Goal: Transaction & Acquisition: Register for event/course

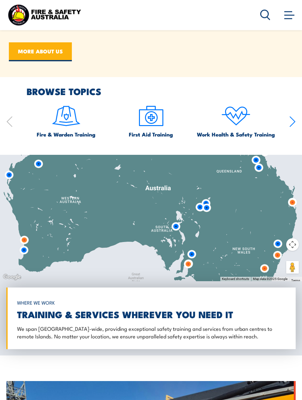
scroll to position [629, 0]
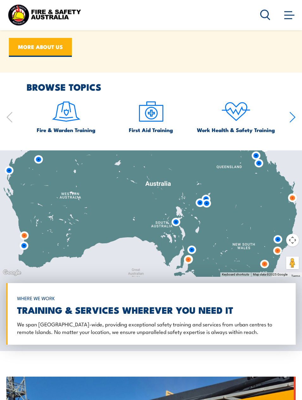
click at [65, 127] on img at bounding box center [66, 112] width 30 height 30
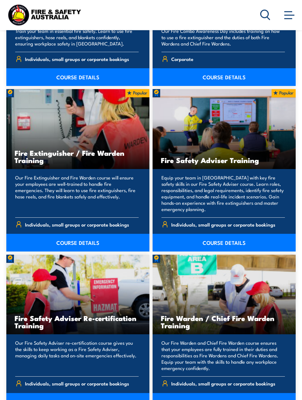
scroll to position [1033, 0]
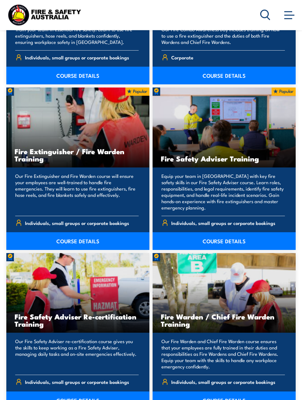
click at [246, 396] on link "COURSE DETAILS" at bounding box center [223, 401] width 143 height 18
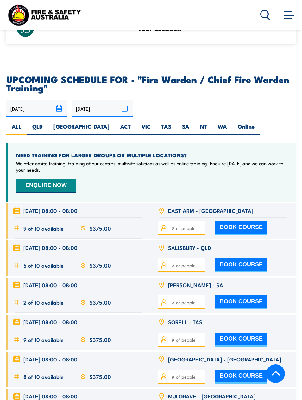
scroll to position [1227, 0]
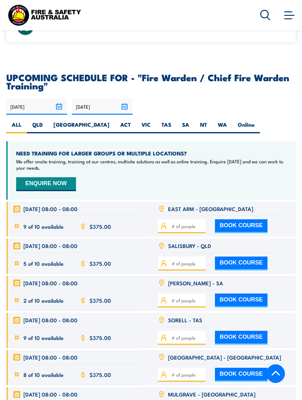
click at [136, 121] on label "VIC" at bounding box center [146, 127] width 20 height 12
click at [150, 121] on input "VIC" at bounding box center [152, 123] width 4 height 4
radio input "true"
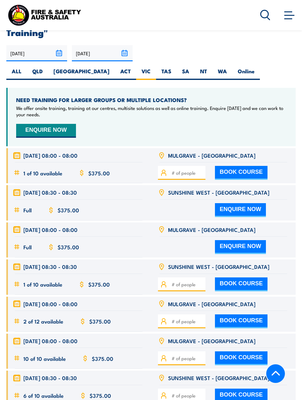
scroll to position [1299, 0]
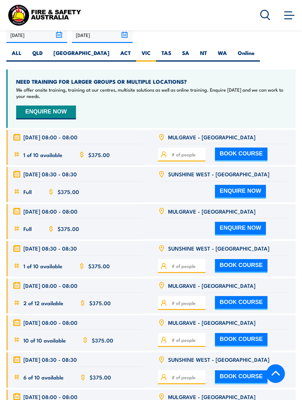
click at [191, 300] on input "number" at bounding box center [187, 303] width 32 height 7
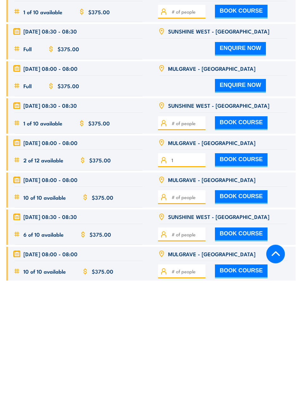
type input "1"
click at [244, 273] on button "BOOK COURSE" at bounding box center [241, 280] width 52 height 14
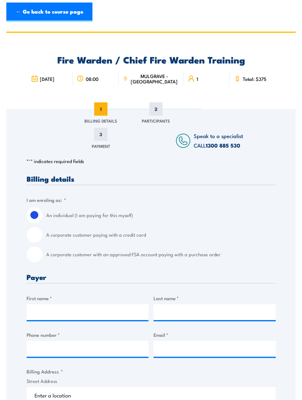
click at [37, 252] on input "A corporate customer with an approved FSA account paying with a purchase order" at bounding box center [35, 255] width 16 height 16
radio input "true"
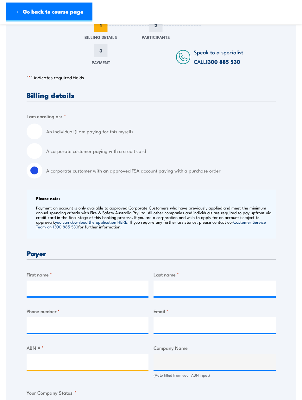
click at [86, 361] on input "ABN # *" at bounding box center [88, 362] width 122 height 16
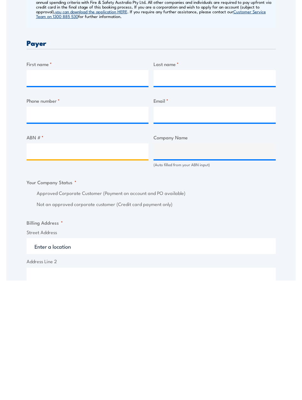
click at [73, 263] on input "ABN # *" at bounding box center [88, 271] width 122 height 16
paste input "27 657 936 206"
click at [66, 263] on input "27 657 936 206" at bounding box center [88, 271] width 122 height 16
click at [52, 263] on input "27 657 936206" at bounding box center [88, 271] width 122 height 16
click at [54, 263] on input "27 657 936206" at bounding box center [88, 271] width 122 height 16
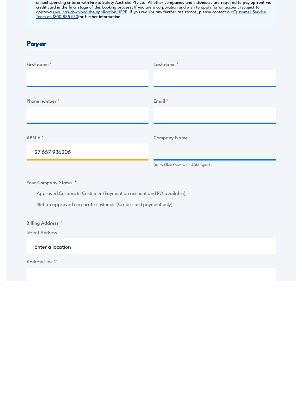
type input "27 657936206"
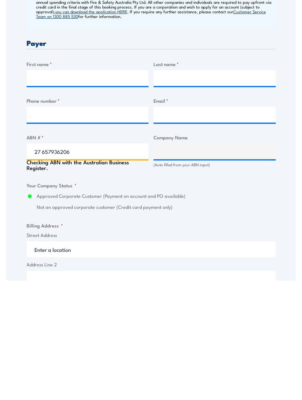
type input "MODERNA MANUFACTURING AUSTRALIA PTY LTD"
radio input "true"
click at [43, 263] on input "27 657936206" at bounding box center [88, 271] width 122 height 16
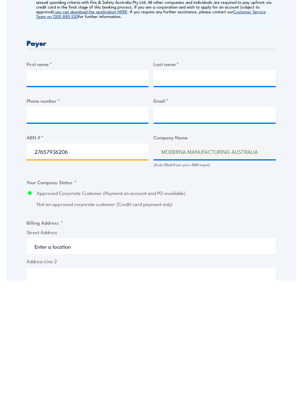
type input "27657936206"
click at [251, 310] on label "Approved Corporate Customer (Payment on account and PO available)" at bounding box center [156, 313] width 239 height 7
click at [33, 310] on input "Approved Corporate Customer (Payment on account and PO available)" at bounding box center [30, 313] width 6 height 7
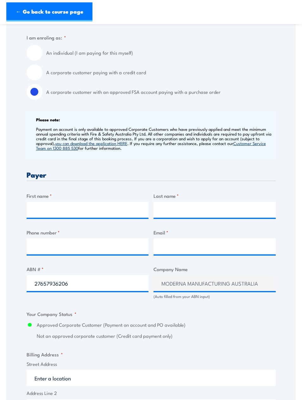
scroll to position [163, 0]
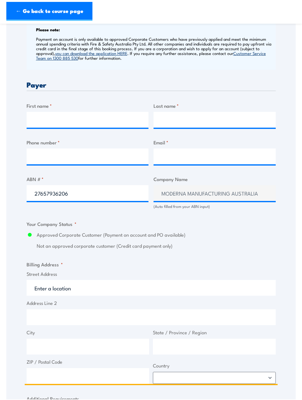
click at [103, 283] on input "Street Address" at bounding box center [151, 289] width 249 height 16
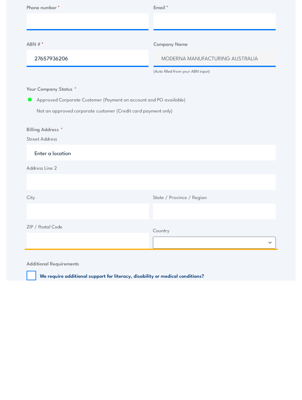
click at [87, 265] on input "Street Address" at bounding box center [151, 273] width 249 height 16
click at [90, 265] on input "Street Address" at bounding box center [151, 273] width 249 height 16
click at [93, 265] on input "Street Address" at bounding box center [151, 273] width 249 height 16
paste input "MTC-M Address - 820 Blackburn Road Clayton 3168"
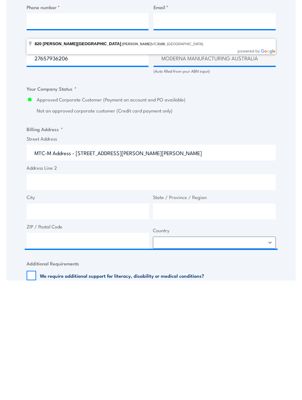
type input "820 Blackburn Road, Clayton VIC 3168, Australia"
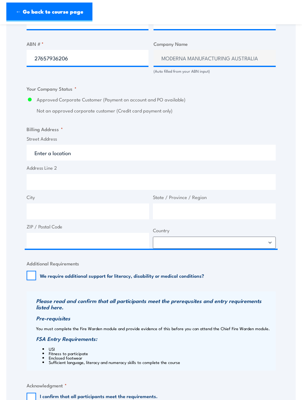
type input "820 Blackburn Rd"
type input "Clayton"
type input "Victoria"
type input "3168"
select select "Australia"
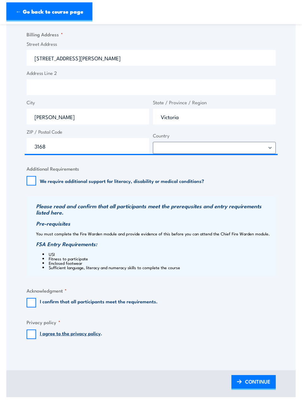
scroll to position [491, 0]
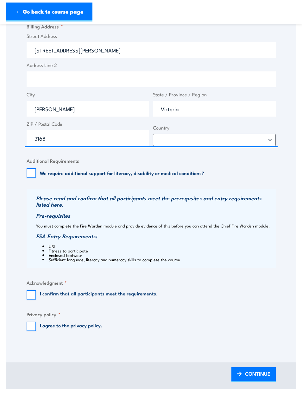
click at [32, 290] on input "I confirm that all participants meet the requirements." at bounding box center [31, 294] width 9 height 9
checkbox input "true"
click at [30, 322] on input "I agree to the privacy policy ." at bounding box center [31, 326] width 9 height 9
checkbox input "true"
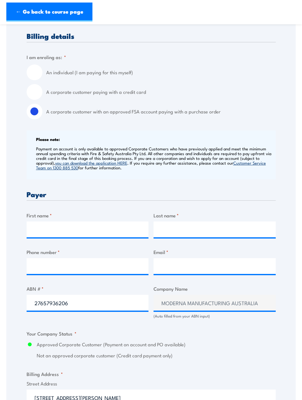
scroll to position [144, 0]
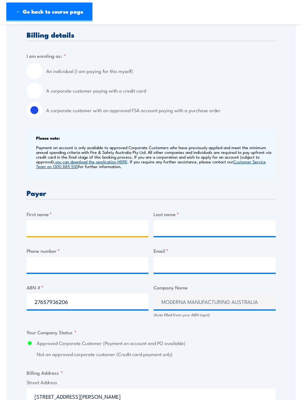
click at [71, 222] on input "First name *" at bounding box center [88, 228] width 122 height 16
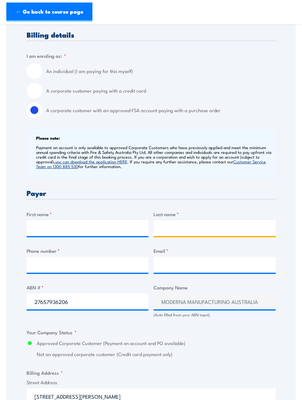
click at [205, 222] on input "Last name *" at bounding box center [214, 228] width 122 height 16
click at [205, 226] on input "Last name *" at bounding box center [214, 228] width 122 height 16
paste input "Bhargava"
type input "Bhargava"
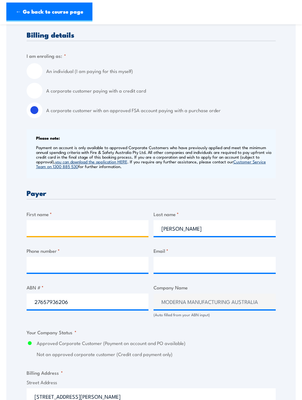
click at [75, 230] on input "First name *" at bounding box center [88, 228] width 122 height 16
click at [43, 226] on input "Puesh" at bounding box center [88, 228] width 122 height 16
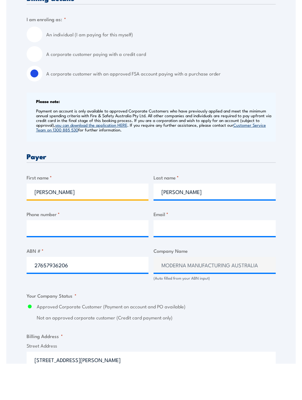
type input "Peush"
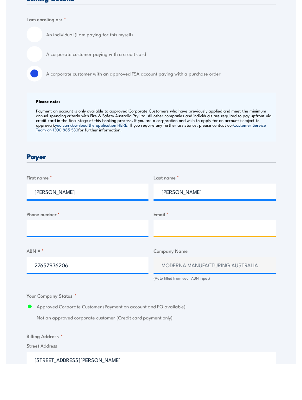
click at [200, 257] on input "Email *" at bounding box center [214, 265] width 122 height 16
click at [207, 257] on input "Email *" at bounding box center [214, 265] width 122 height 16
click at [174, 257] on input "Email *" at bounding box center [214, 265] width 122 height 16
click at [182, 257] on input "Email *" at bounding box center [214, 265] width 122 height 16
paste input "Peush.Bhargava@modernatx.com"
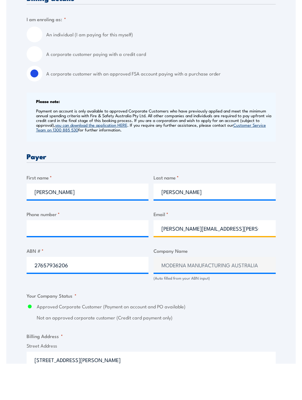
scroll to position [181, 0]
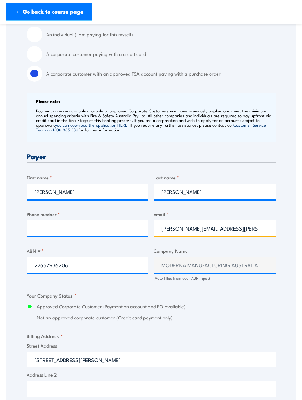
type input "Peush.Bhargava@modernatx.com"
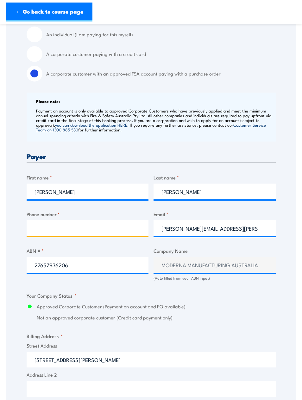
click at [67, 227] on input "Phone number *" at bounding box center [88, 228] width 122 height 16
paste input "+61401571757"
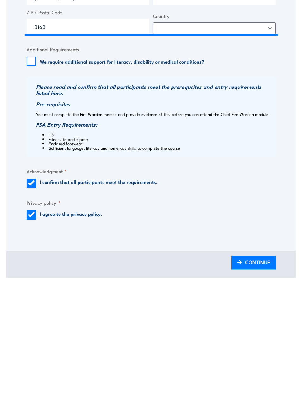
scroll to position [491, 0]
type input "+61401571757"
click at [252, 365] on span "CONTINUE" at bounding box center [257, 373] width 25 height 17
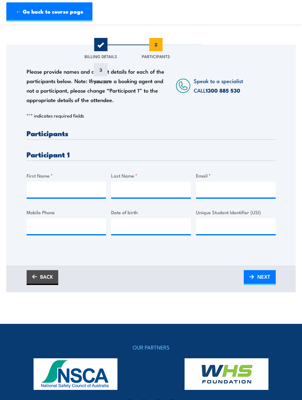
scroll to position [55, 0]
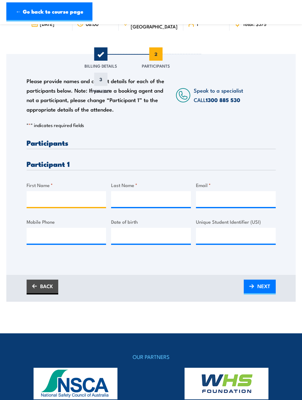
click at [55, 196] on input "First Name *" at bounding box center [67, 200] width 80 height 16
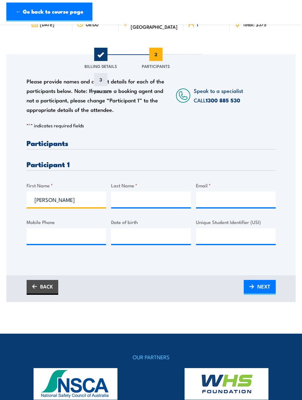
type input "Rhys"
click at [152, 200] on input "Last Name *" at bounding box center [151, 200] width 80 height 16
type input "Plose"
click at [234, 196] on input "Email *" at bounding box center [236, 200] width 80 height 16
type input "R"
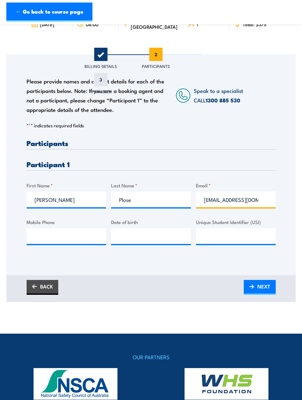
type input "rhysplose@gmail.com"
click at [62, 234] on input "Mobile Phone" at bounding box center [67, 236] width 80 height 16
click at [144, 235] on input "Date of birth" at bounding box center [151, 236] width 80 height 16
type input "11/08/1991"
click at [58, 228] on input "Mobile Phone" at bounding box center [67, 236] width 80 height 16
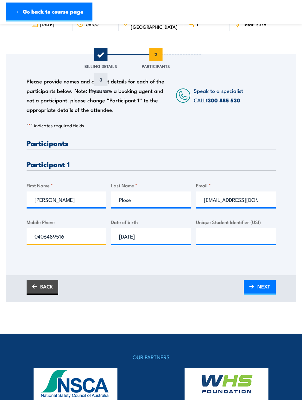
type input "0406489516"
click at [223, 235] on input "Unique Student Identifier (USI)" at bounding box center [236, 236] width 80 height 16
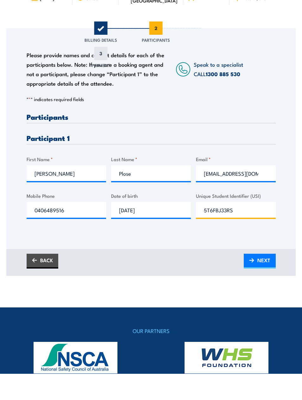
type input "5T6FBJ33RS"
click at [263, 278] on span "NEXT" at bounding box center [263, 286] width 13 height 17
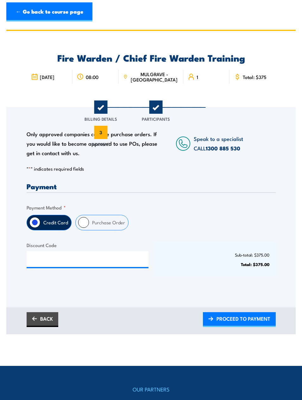
scroll to position [0, 0]
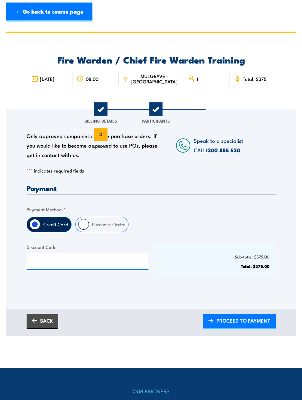
click at [83, 226] on input "Purchase Order" at bounding box center [83, 224] width 11 height 11
radio input "true"
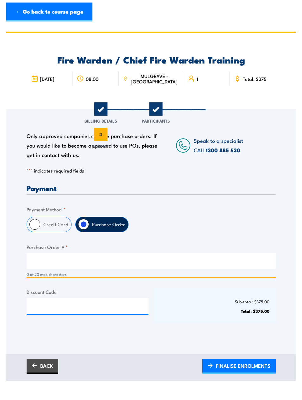
click at [90, 265] on input "Purchase Order # *" at bounding box center [151, 261] width 249 height 16
paste input "7700117840"
type input "7700117840"
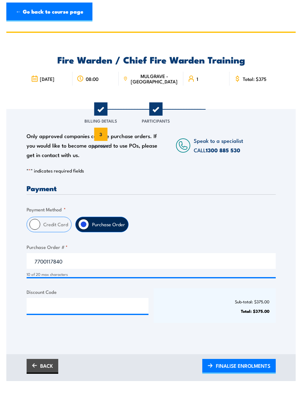
click at [228, 207] on fieldset "Payment Method * Credit Card Purchase Order" at bounding box center [151, 219] width 249 height 27
click at [233, 0] on header "← Go back to course page" at bounding box center [151, 12] width 302 height 24
click at [250, 360] on span "FINALISE ENROLMENTS" at bounding box center [243, 366] width 54 height 17
